Goal: Transaction & Acquisition: Book appointment/travel/reservation

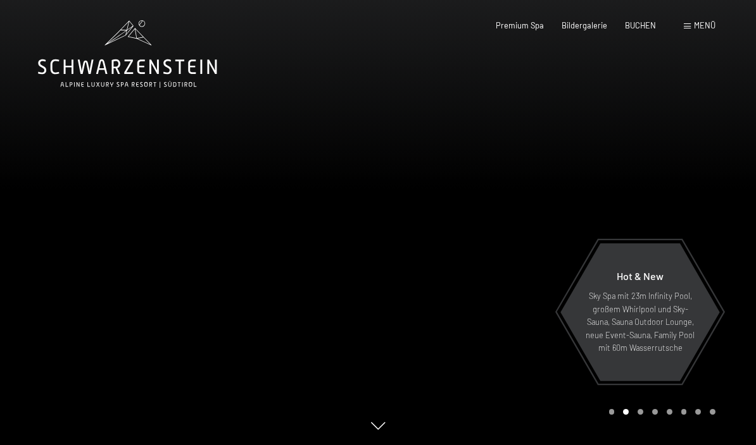
click at [642, 24] on span "BUCHEN" at bounding box center [640, 25] width 31 height 10
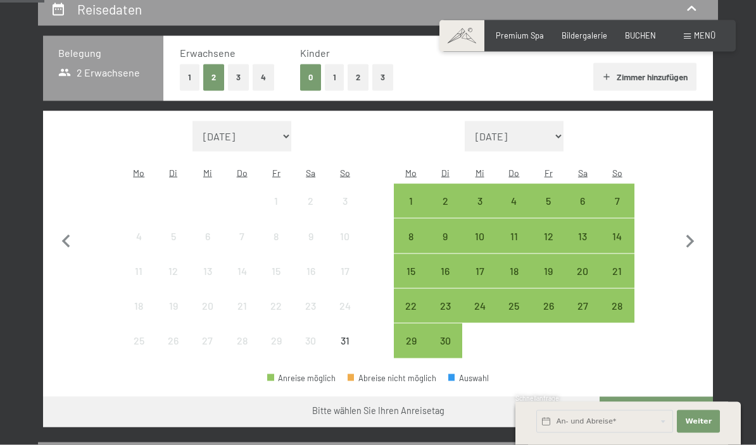
click at [688, 232] on icon "button" at bounding box center [689, 242] width 27 height 27
select select "[DATE]"
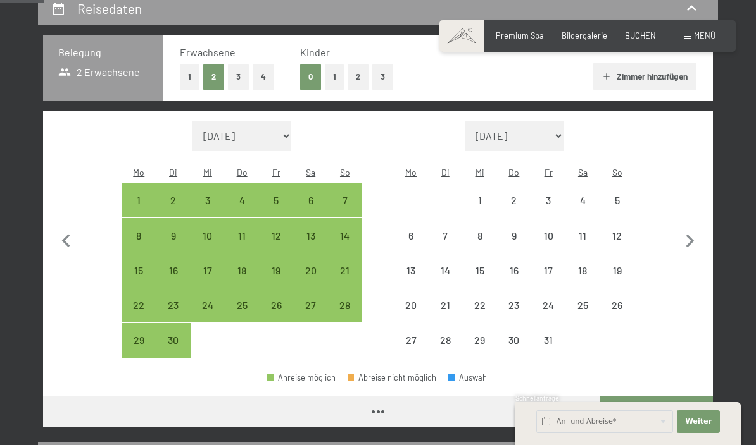
click at [690, 228] on icon "button" at bounding box center [689, 241] width 27 height 27
select select "[DATE]"
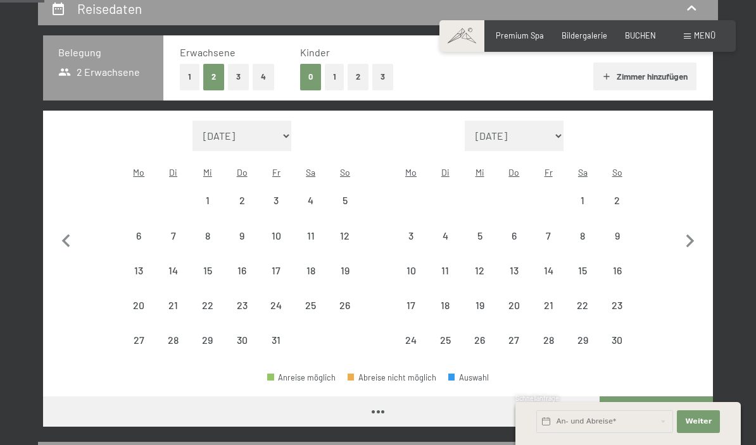
select select "[DATE]"
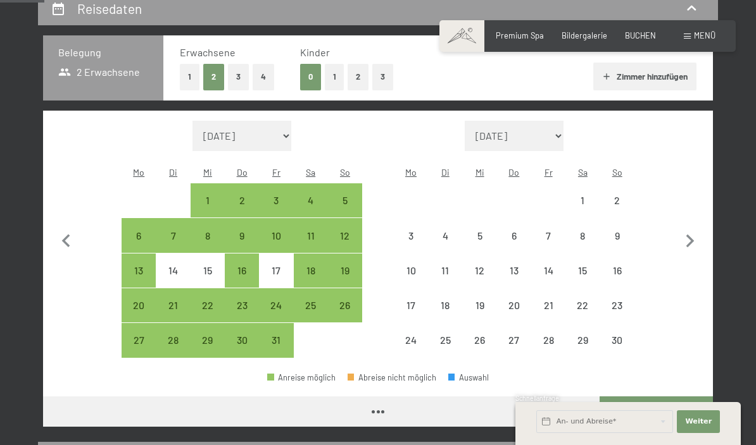
click at [701, 236] on icon "button" at bounding box center [689, 241] width 27 height 27
select select "[DATE]"
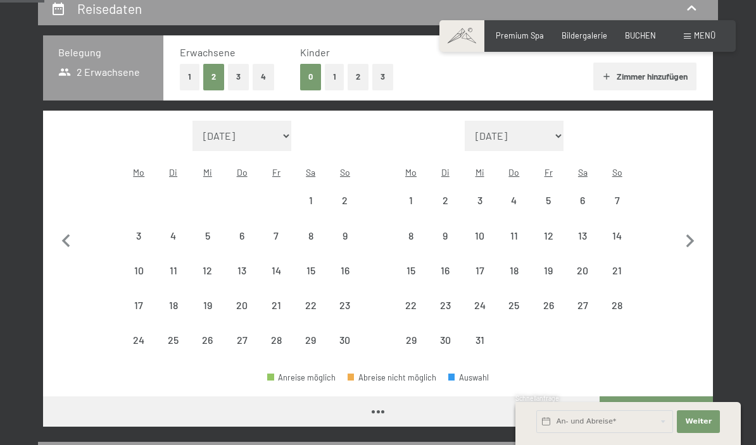
click at [697, 234] on icon "button" at bounding box center [689, 241] width 27 height 27
select select "[DATE]"
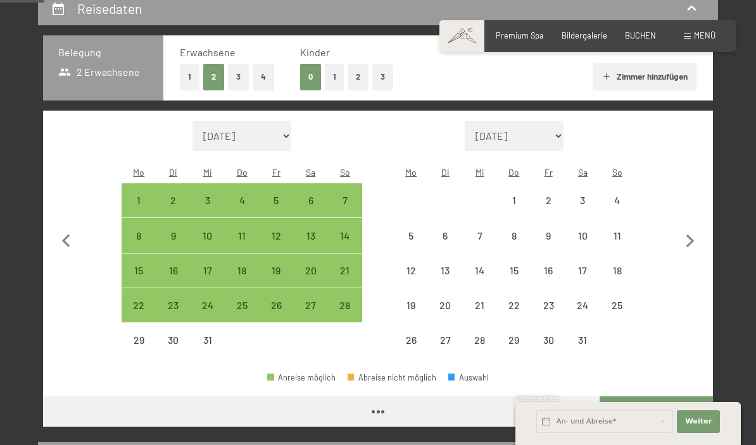
select select "[DATE]"
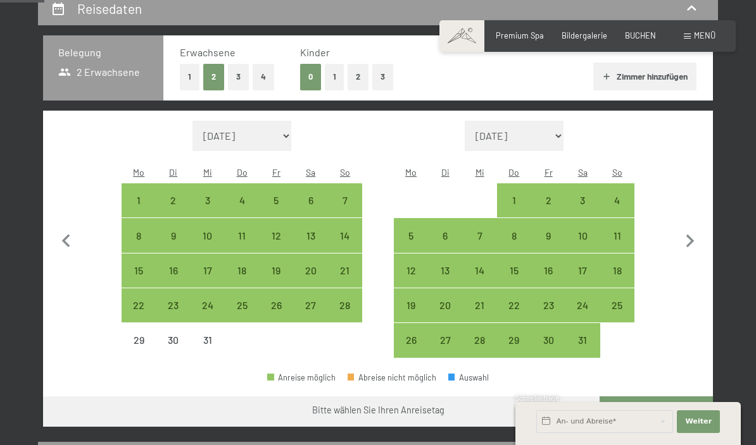
click at [343, 301] on div "28" at bounding box center [345, 317] width 32 height 32
select select "[DATE]"
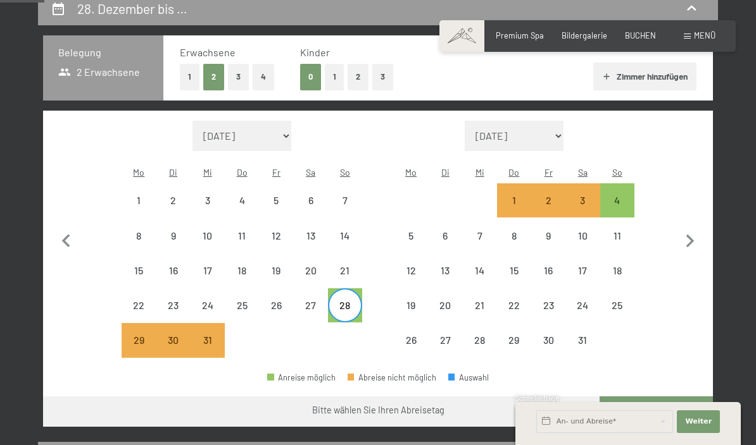
click at [621, 196] on div "4" at bounding box center [617, 212] width 32 height 32
select select "[DATE]"
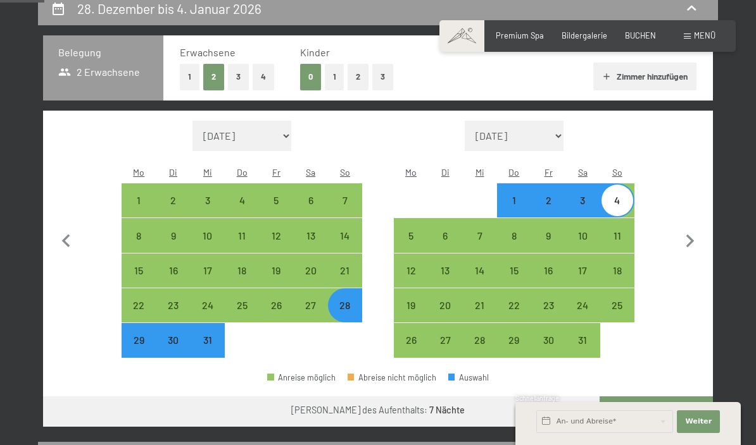
click at [683, 397] on button "Weiter zu „Zimmer“" at bounding box center [655, 412] width 113 height 30
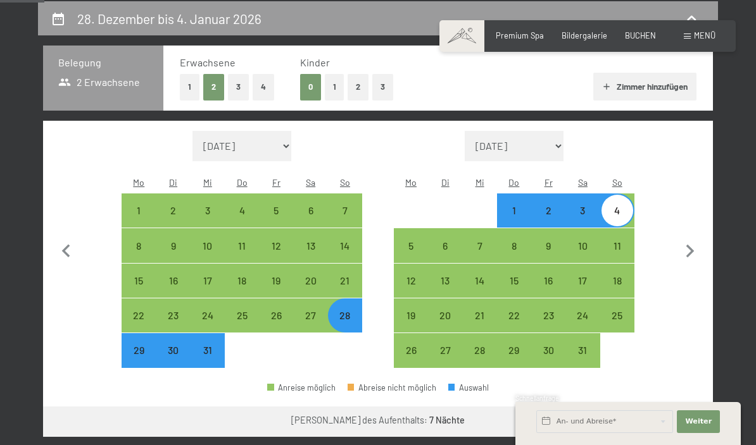
select select "[DATE]"
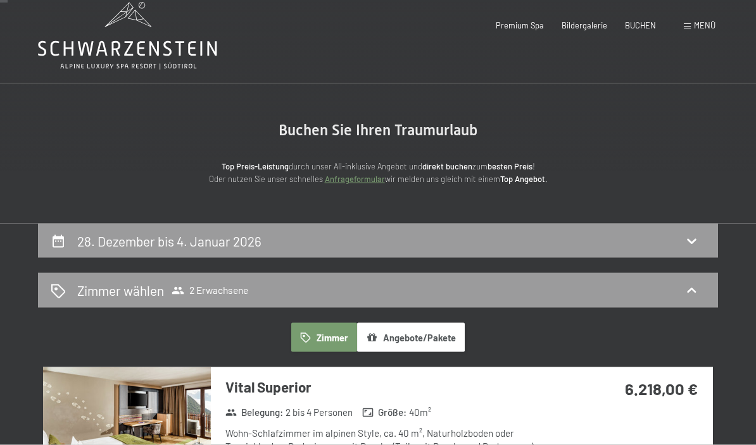
scroll to position [0, 0]
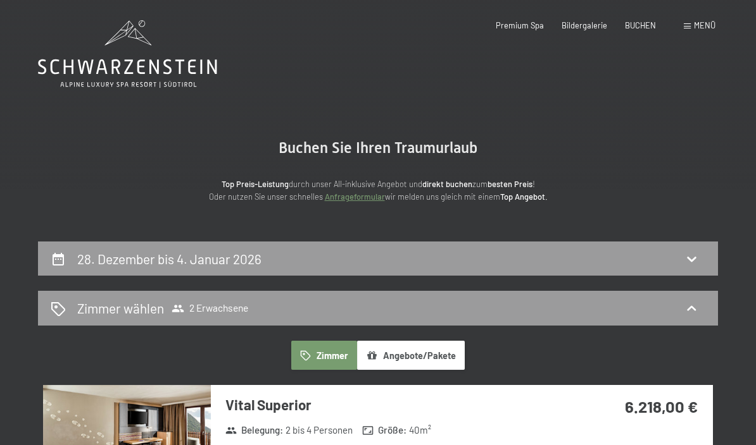
click at [643, 28] on div "BUCHEN" at bounding box center [640, 25] width 31 height 11
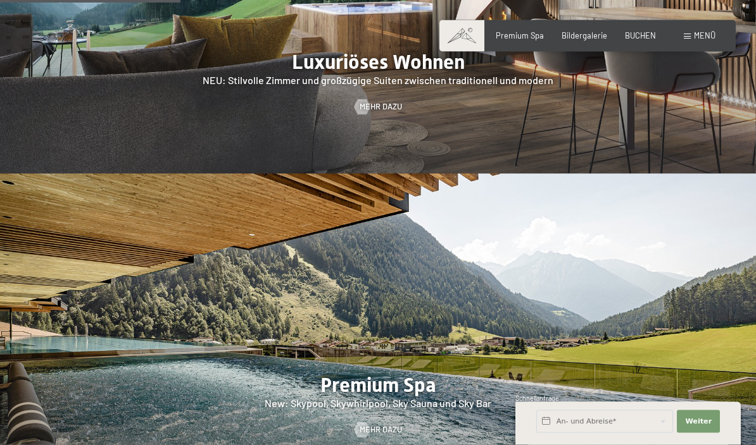
scroll to position [1189, 0]
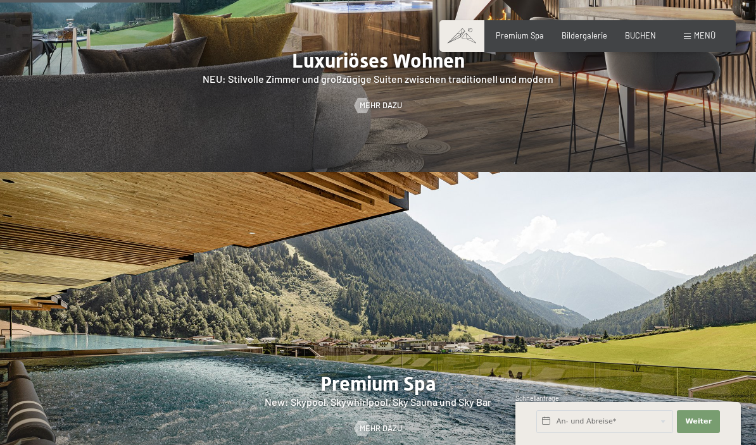
click at [683, 39] on div "Menü" at bounding box center [699, 35] width 32 height 11
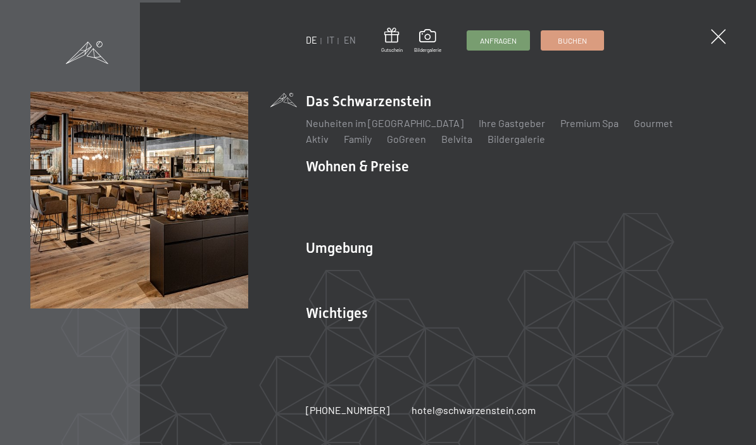
click at [336, 37] on ul "DE IT EN" at bounding box center [331, 40] width 50 height 13
click at [330, 41] on link "IT" at bounding box center [331, 40] width 8 height 11
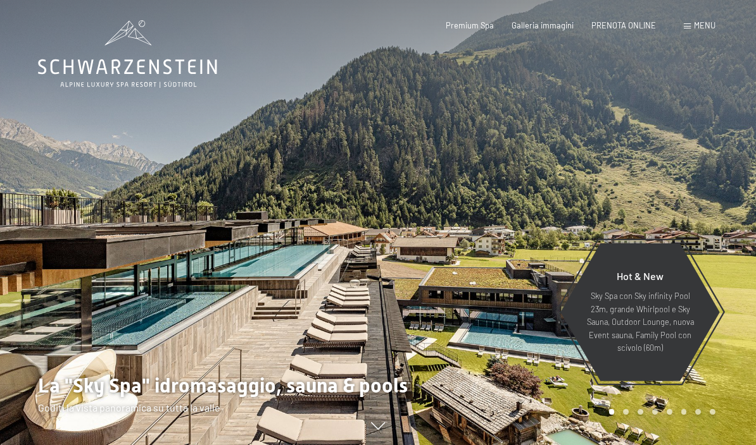
click at [639, 25] on span "PRENOTA ONLINE" at bounding box center [623, 25] width 65 height 10
click at [625, 24] on span "PRENOTA ONLINE" at bounding box center [623, 25] width 65 height 10
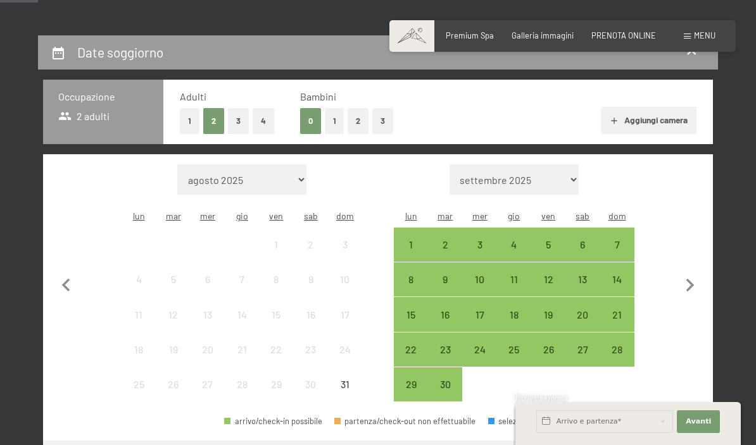
scroll to position [218, 0]
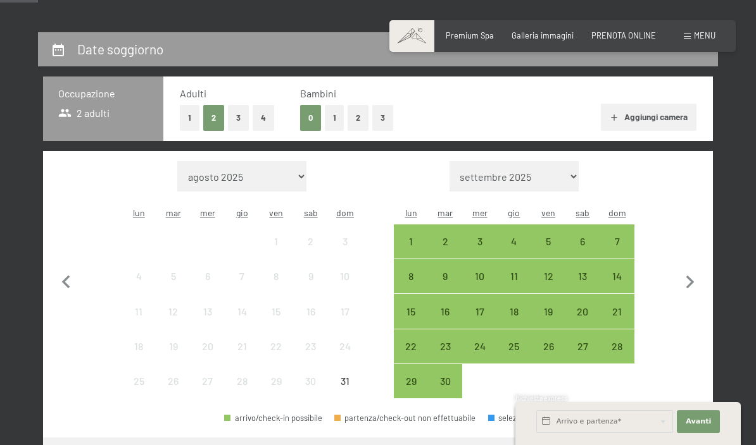
click at [685, 273] on icon "button" at bounding box center [689, 283] width 27 height 27
select select "[DATE]"
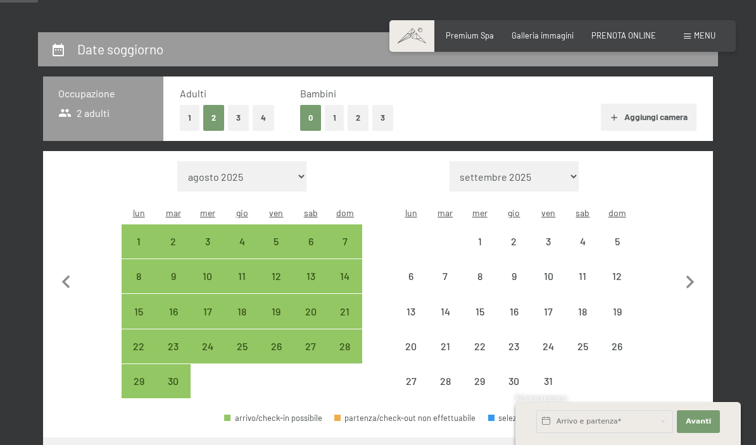
click at [693, 275] on icon "button" at bounding box center [689, 283] width 27 height 27
select select "[DATE]"
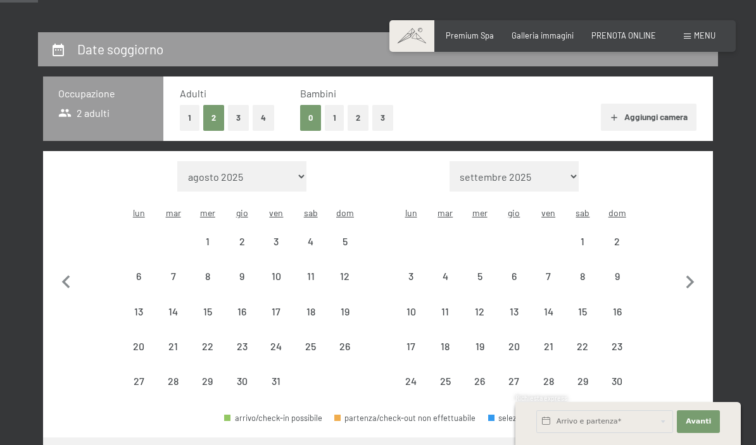
select select "[DATE]"
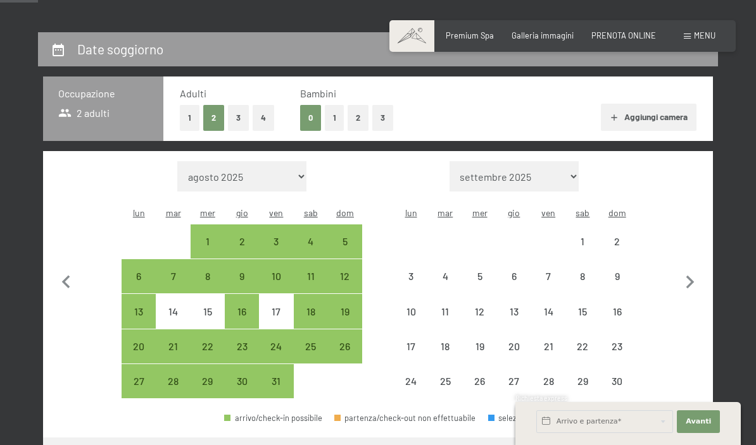
click at [690, 276] on icon "button" at bounding box center [690, 282] width 8 height 13
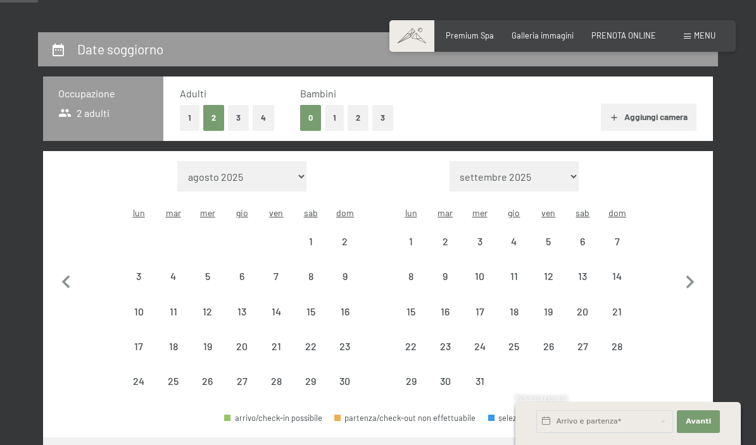
select select "[DATE]"
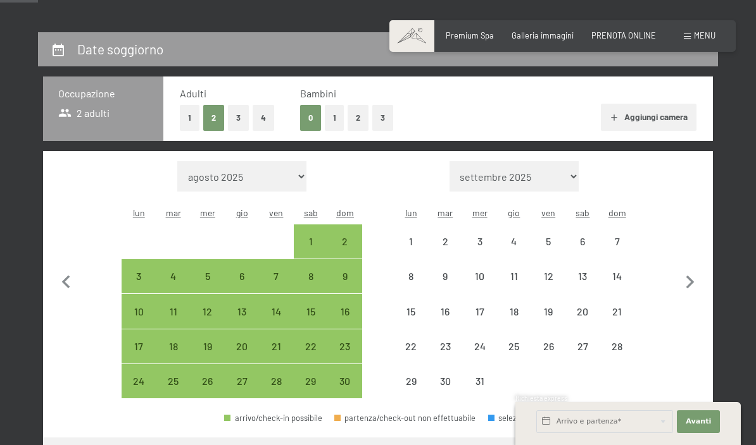
click at [690, 270] on icon "button" at bounding box center [689, 283] width 27 height 27
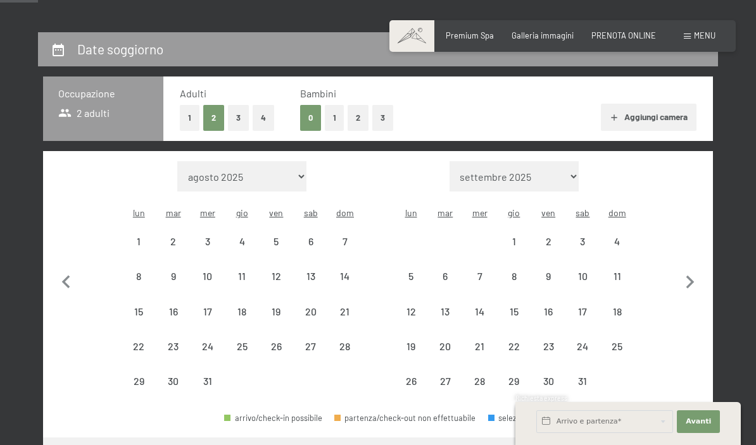
select select "[DATE]"
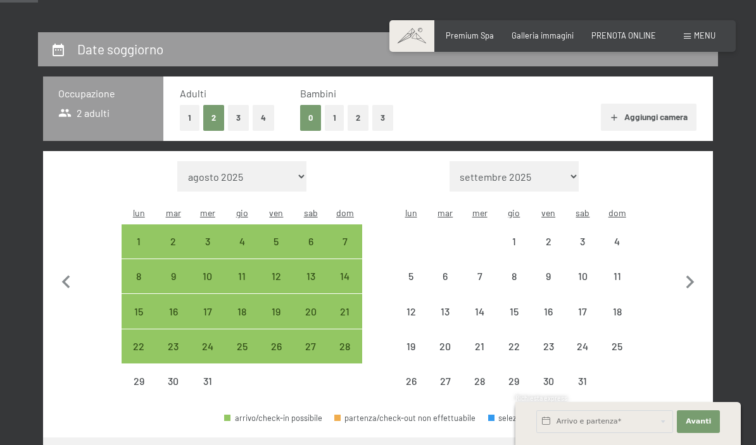
select select "[DATE]"
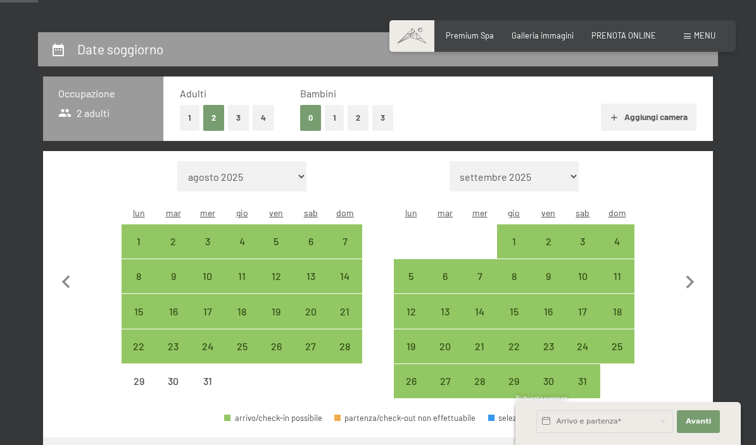
click at [347, 342] on div "28" at bounding box center [345, 358] width 32 height 32
select select "[DATE]"
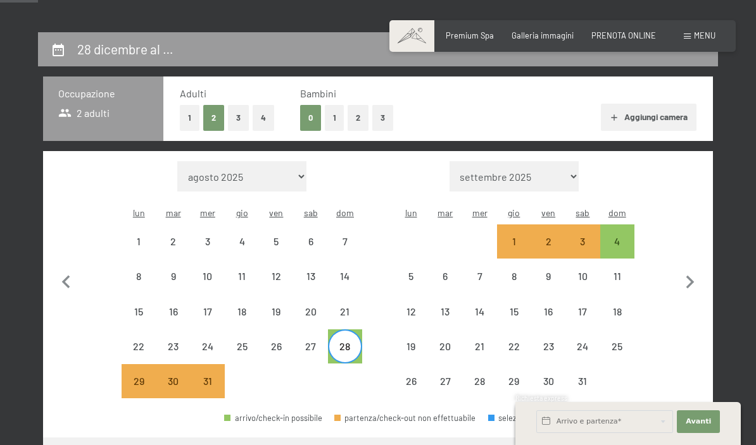
click at [633, 225] on div "4" at bounding box center [617, 242] width 34 height 34
select select "[DATE]"
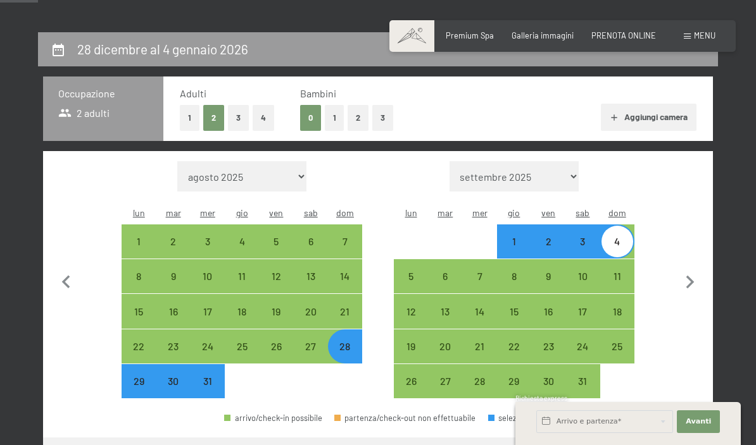
click at [685, 438] on button "Vai a «Camera»" at bounding box center [664, 453] width 97 height 30
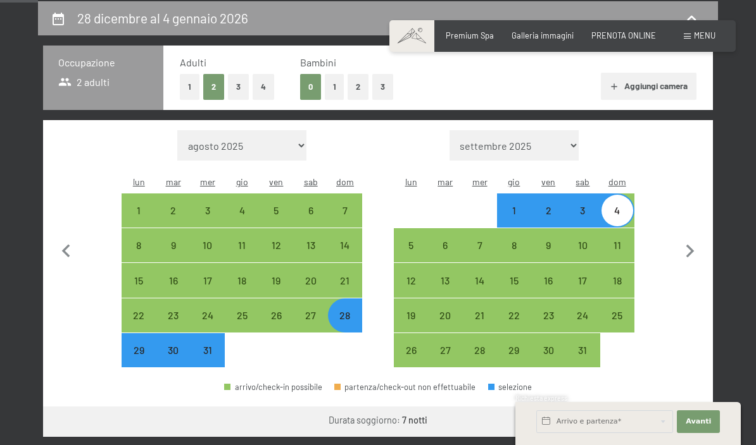
select select "[DATE]"
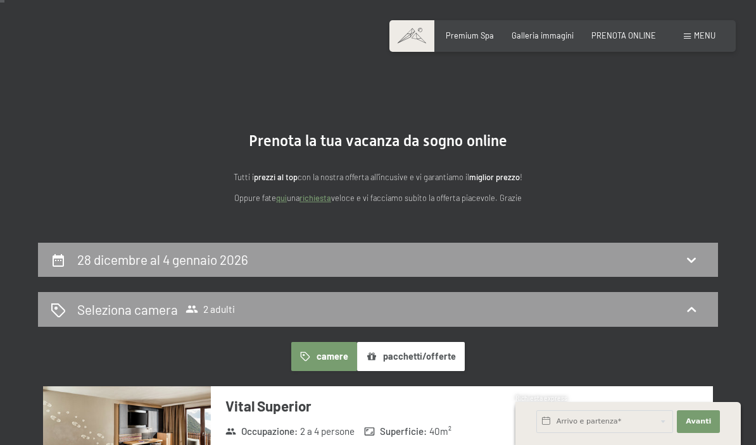
scroll to position [6, 0]
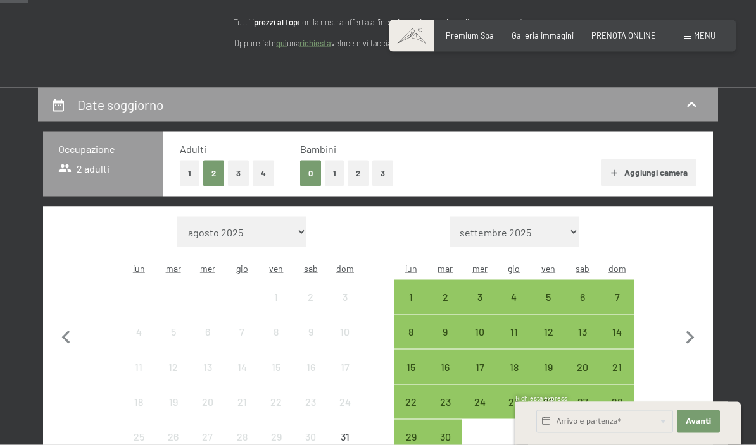
scroll to position [163, 0]
click at [679, 333] on icon "button" at bounding box center [689, 338] width 27 height 27
select select "[DATE]"
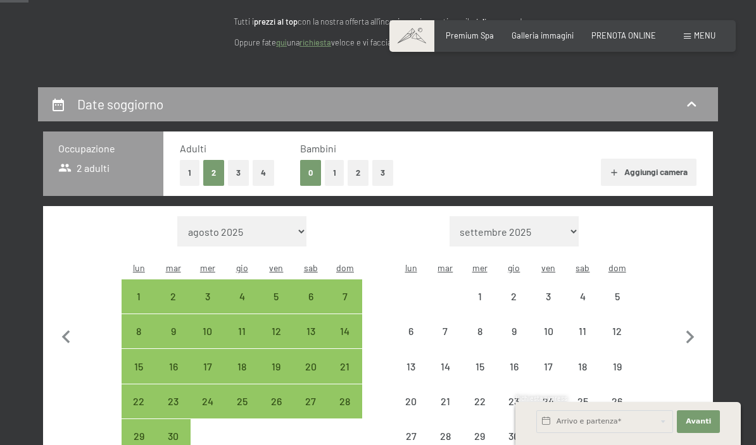
click at [687, 340] on icon "button" at bounding box center [689, 338] width 27 height 27
select select "[DATE]"
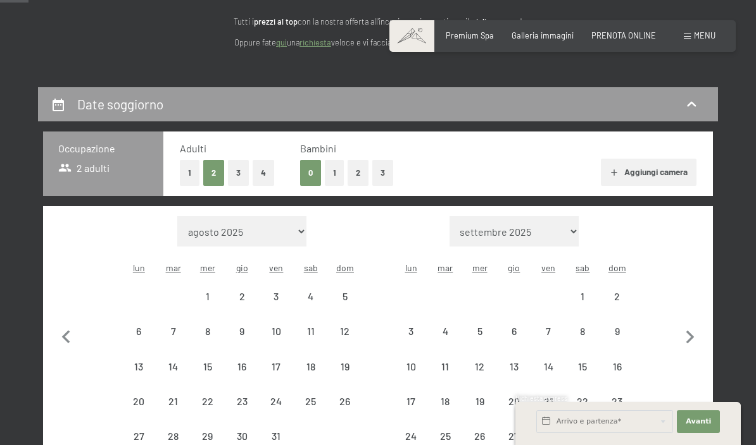
select select "[DATE]"
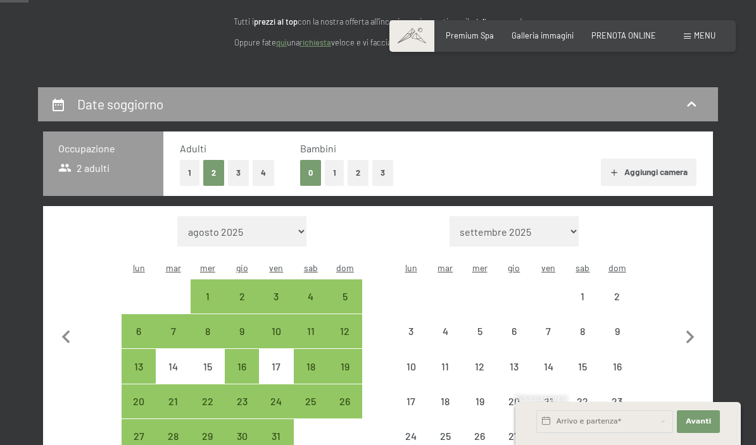
click at [688, 329] on icon "button" at bounding box center [689, 338] width 27 height 27
select select "[DATE]"
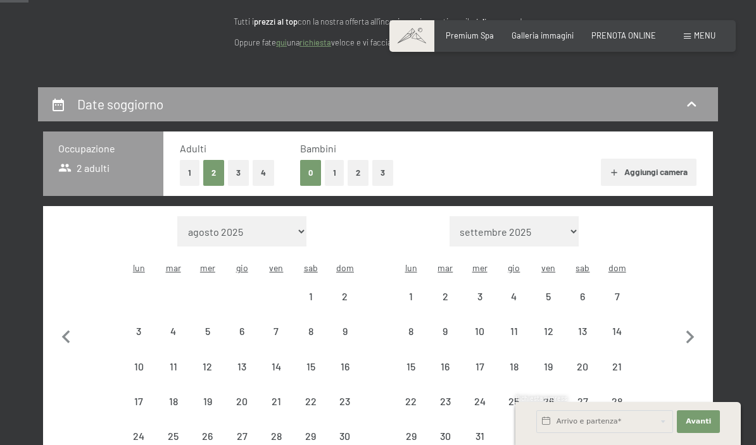
click at [695, 332] on icon "button" at bounding box center [689, 338] width 27 height 27
select select "[DATE]"
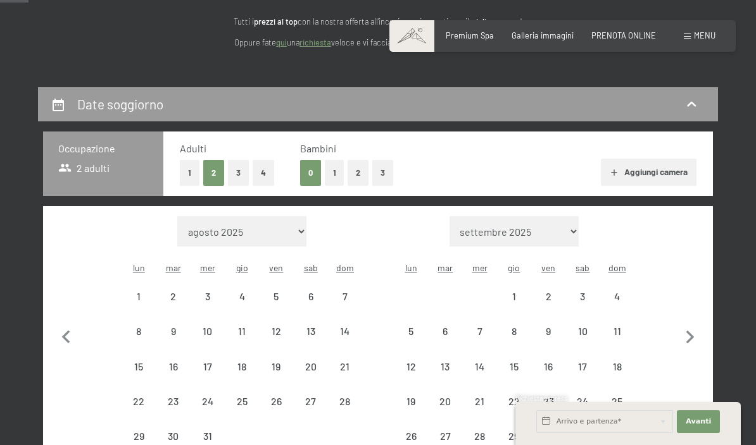
select select "[DATE]"
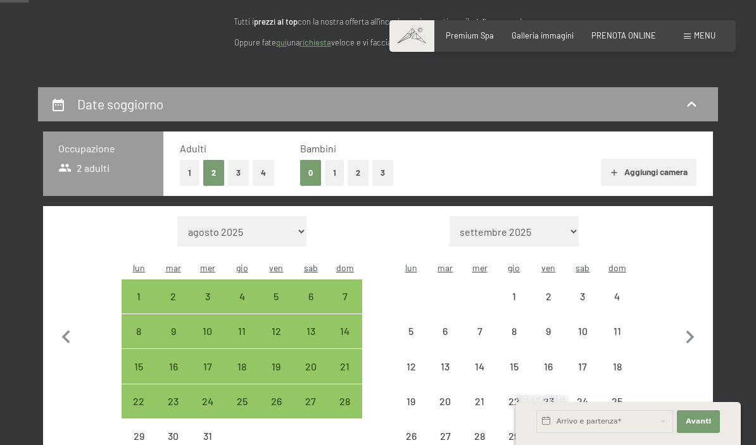
click at [349, 397] on div "28" at bounding box center [345, 413] width 32 height 32
select select "[DATE]"
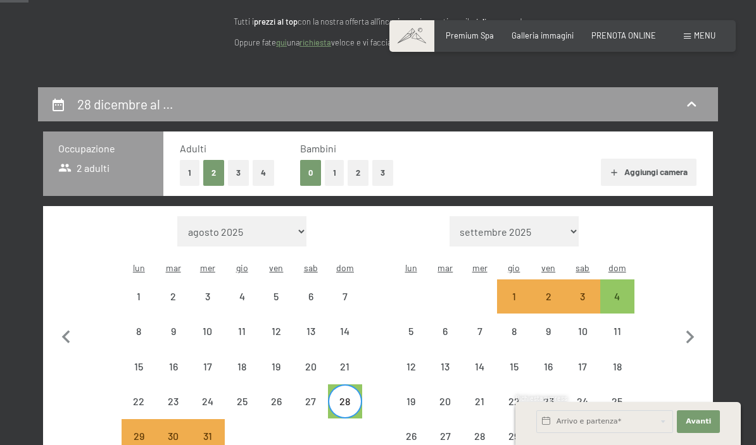
click at [345, 362] on div "21" at bounding box center [345, 378] width 32 height 32
select select "[DATE]"
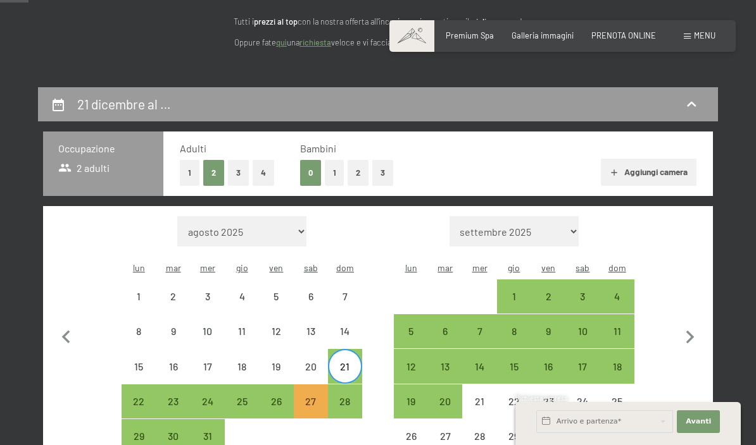
click at [351, 397] on div "28" at bounding box center [345, 413] width 32 height 32
select select "[DATE]"
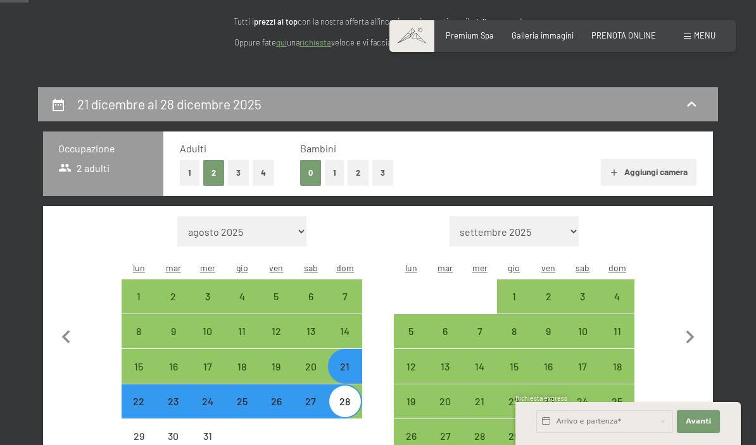
click at [696, 433] on button "Avanti Nascondere i campi dell'indirizzo" at bounding box center [697, 422] width 43 height 23
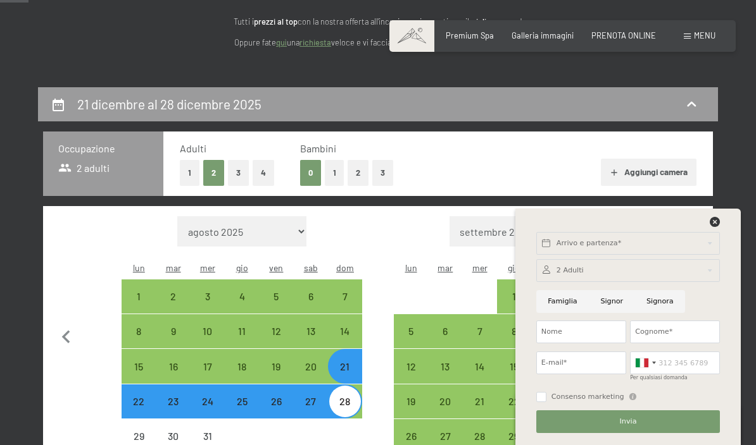
click at [702, 216] on button "button" at bounding box center [689, 335] width 27 height 238
select select "[DATE]"
select select "2026-02-01"
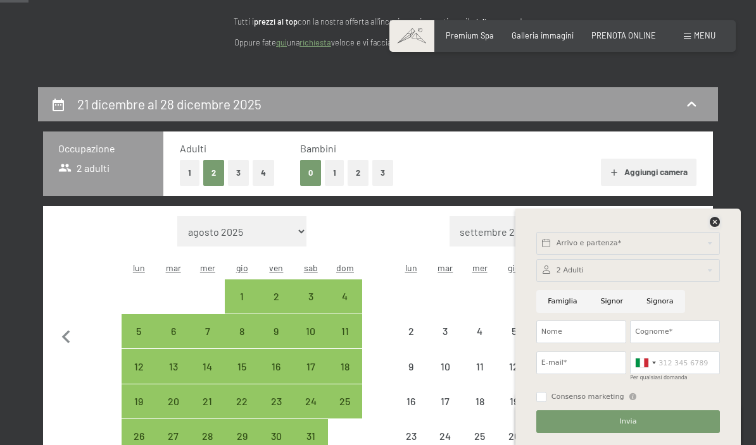
click at [716, 227] on icon at bounding box center [714, 222] width 10 height 10
select select "[DATE]"
select select "2026-02-01"
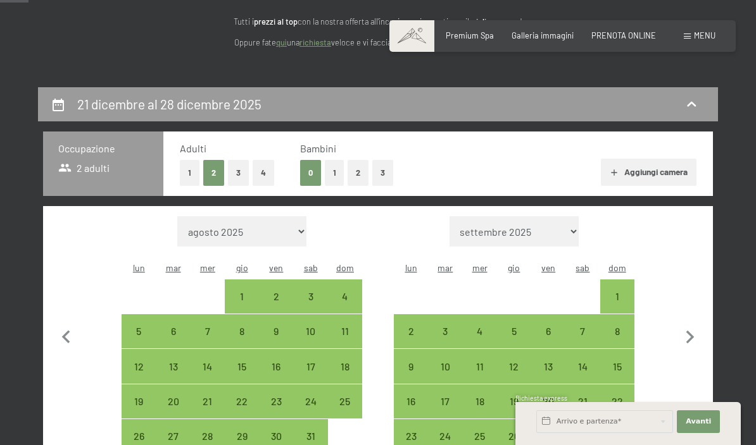
click at [345, 397] on div "25" at bounding box center [345, 413] width 32 height 32
select select "[DATE]"
select select "2026-02-01"
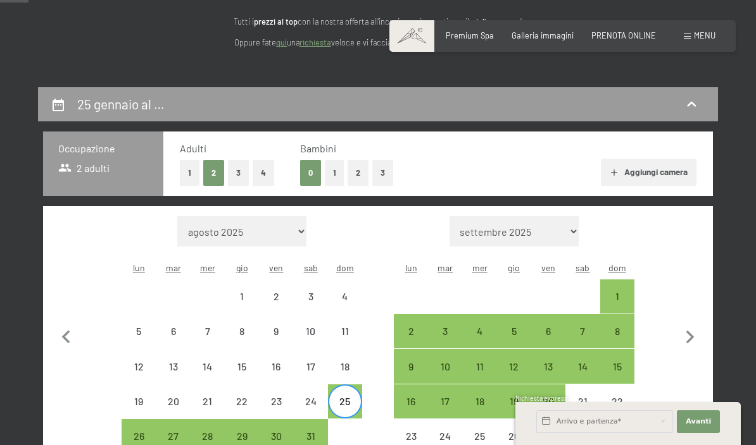
click at [629, 280] on div "1" at bounding box center [617, 297] width 34 height 34
select select "[DATE]"
select select "2026-02-01"
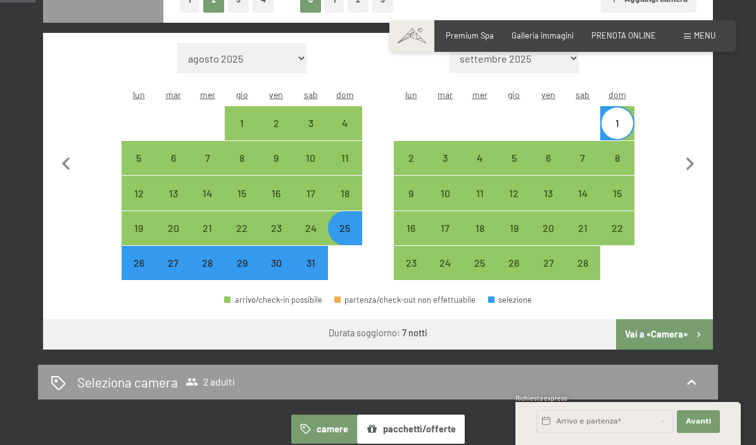
click at [662, 320] on button "Vai a «Camera»" at bounding box center [664, 335] width 97 height 30
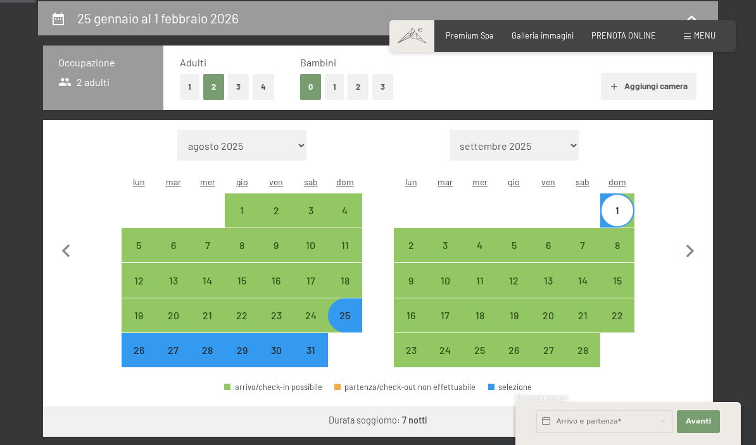
select select "[DATE]"
select select "2026-02-01"
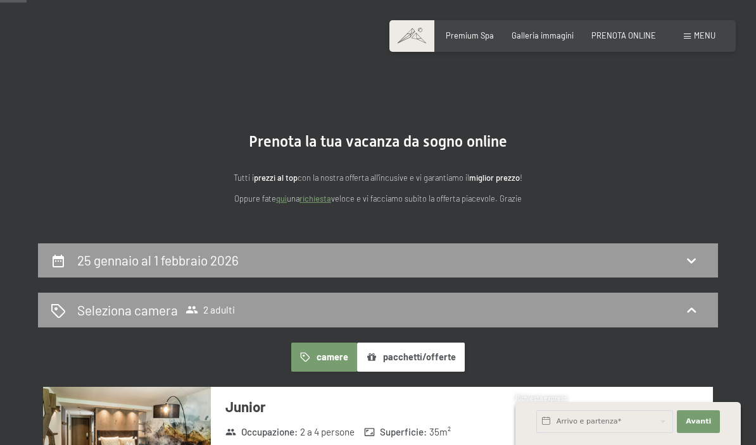
scroll to position [0, 0]
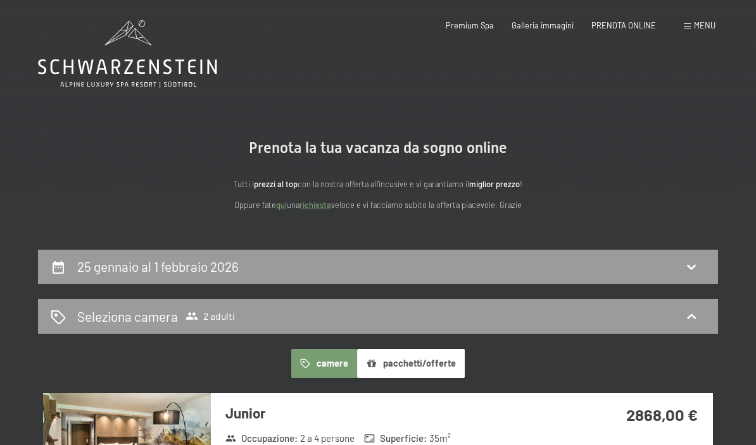
click at [228, 270] on h2 "25 gennaio al 1 febbraio 2026" at bounding box center [157, 267] width 161 height 16
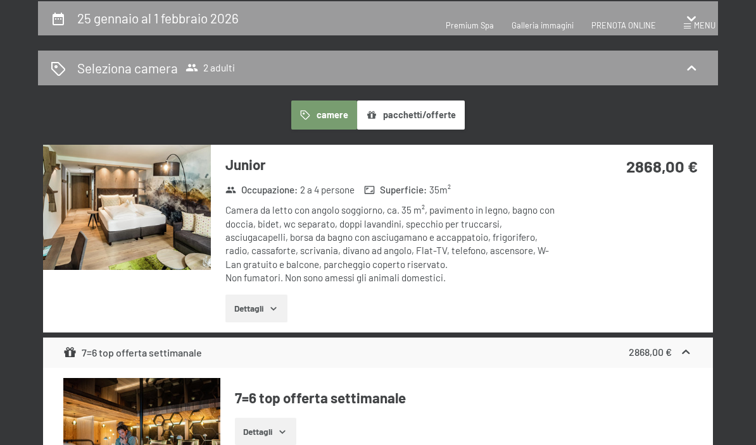
select select "[DATE]"
select select "2026-02-01"
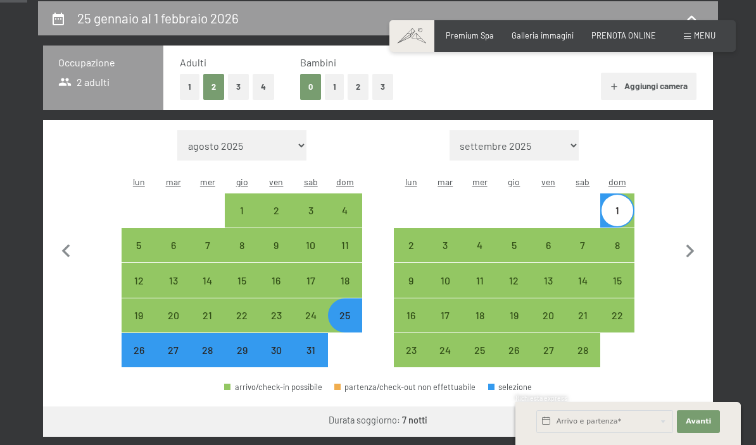
click at [344, 311] on div "25" at bounding box center [345, 327] width 32 height 32
select select "[DATE]"
select select "2026-02-01"
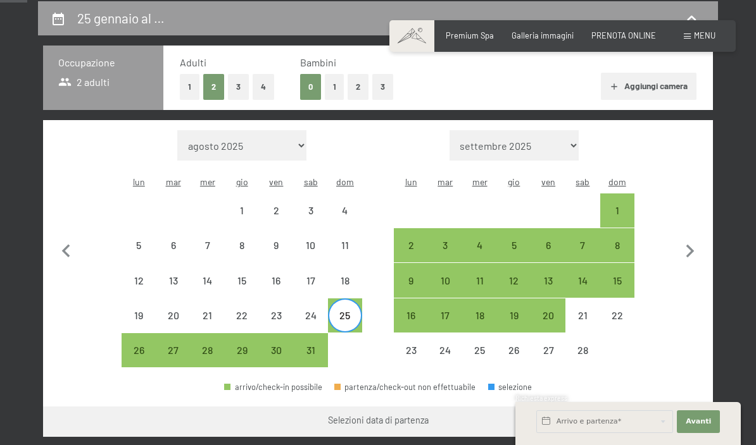
click at [414, 240] on div "2" at bounding box center [411, 256] width 32 height 32
select select "[DATE]"
select select "2026-02-01"
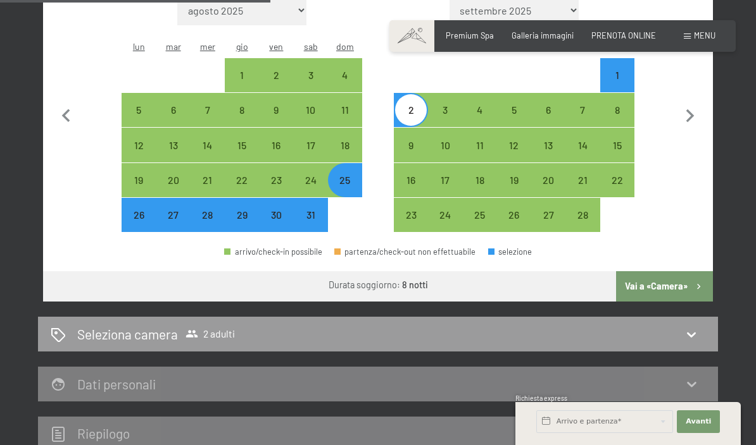
click at [648, 271] on button "Vai a «Camera»" at bounding box center [664, 286] width 97 height 30
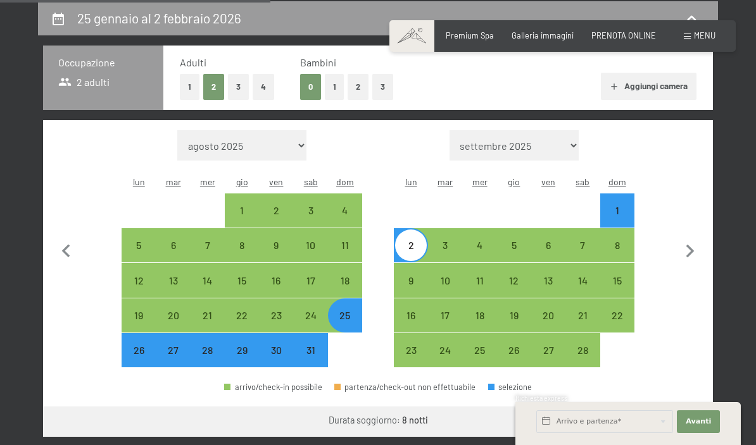
select select "[DATE]"
select select "2026-02-01"
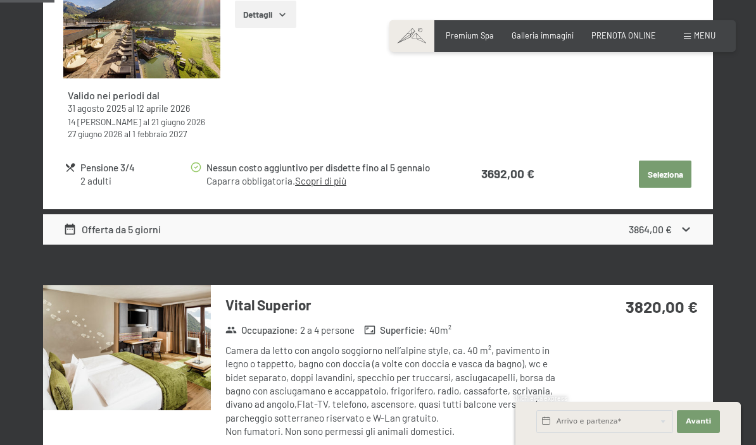
scroll to position [694, 0]
